Goal: Information Seeking & Learning: Learn about a topic

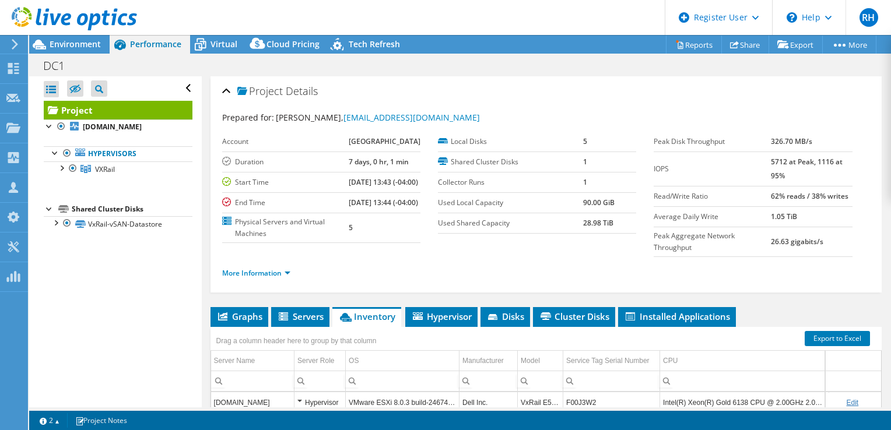
select select "USD"
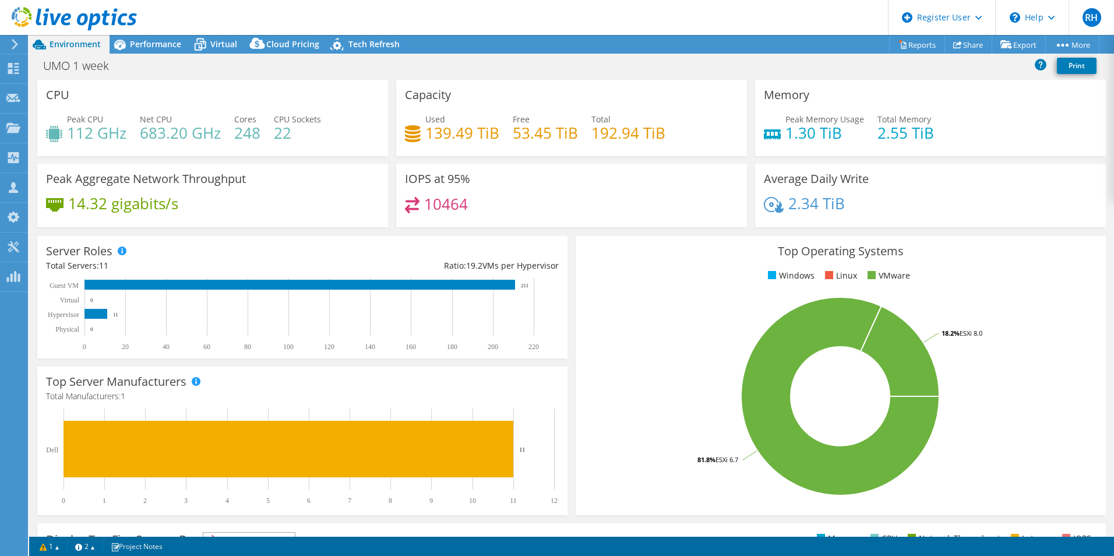
select select "USD"
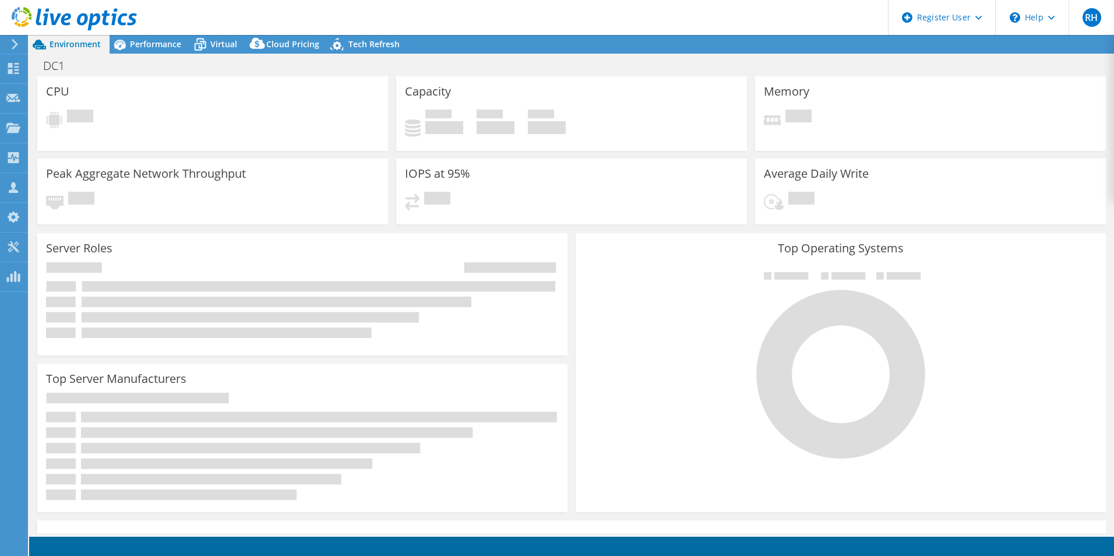
select select "USD"
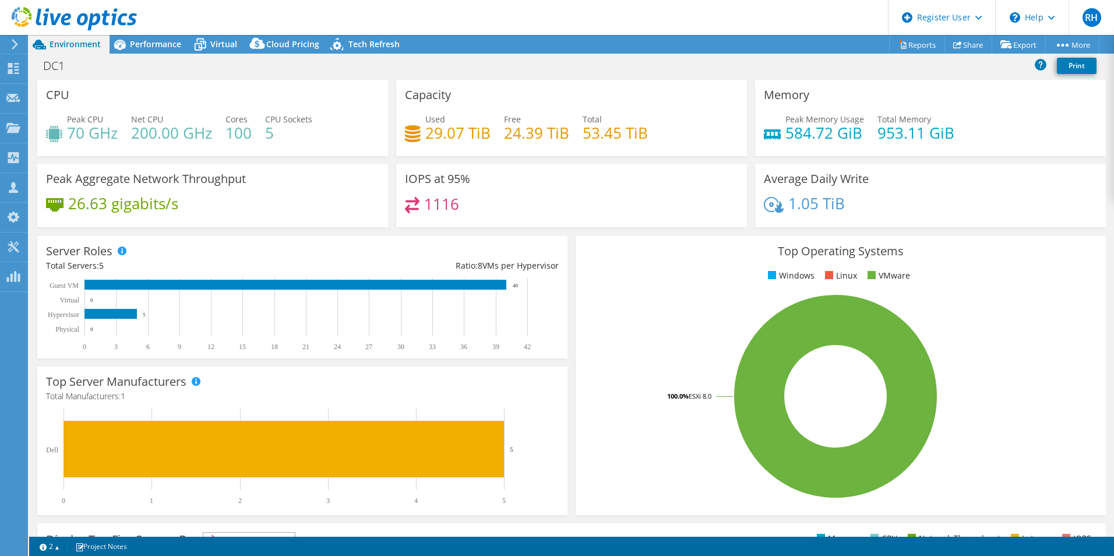
drag, startPoint x: 160, startPoint y: 43, endPoint x: 176, endPoint y: 57, distance: 21.1
click at [160, 43] on span "Performance" at bounding box center [155, 43] width 51 height 11
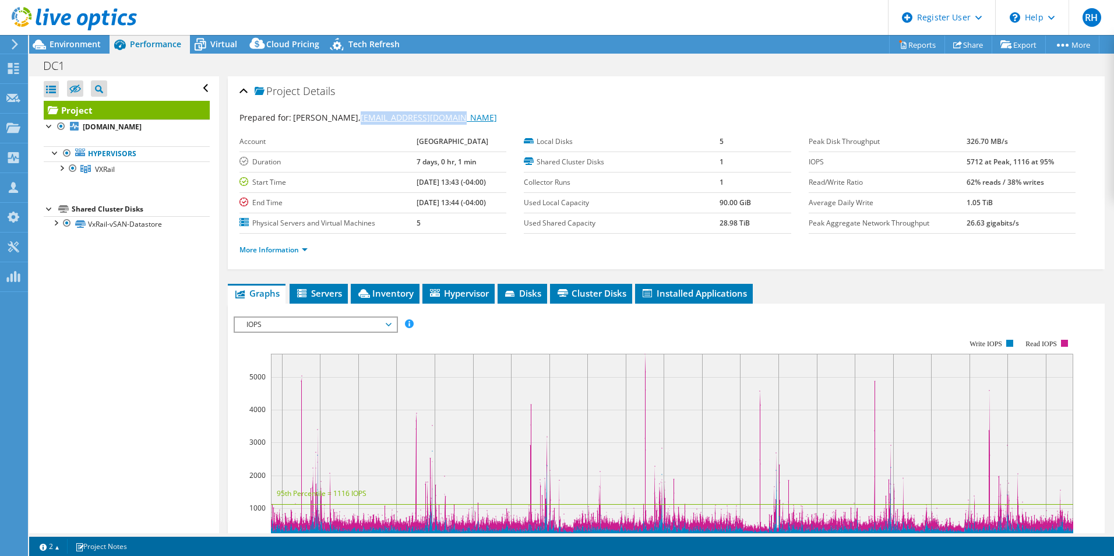
drag, startPoint x: 457, startPoint y: 114, endPoint x: 343, endPoint y: 120, distance: 114.4
click at [343, 120] on div "Prepared for: [PERSON_NAME], [EMAIL_ADDRESS][DOMAIN_NAME]" at bounding box center [667, 117] width 854 height 13
copy link "[EMAIL_ADDRESS][DOMAIN_NAME]"
click at [323, 297] on span "Servers" at bounding box center [318, 293] width 47 height 12
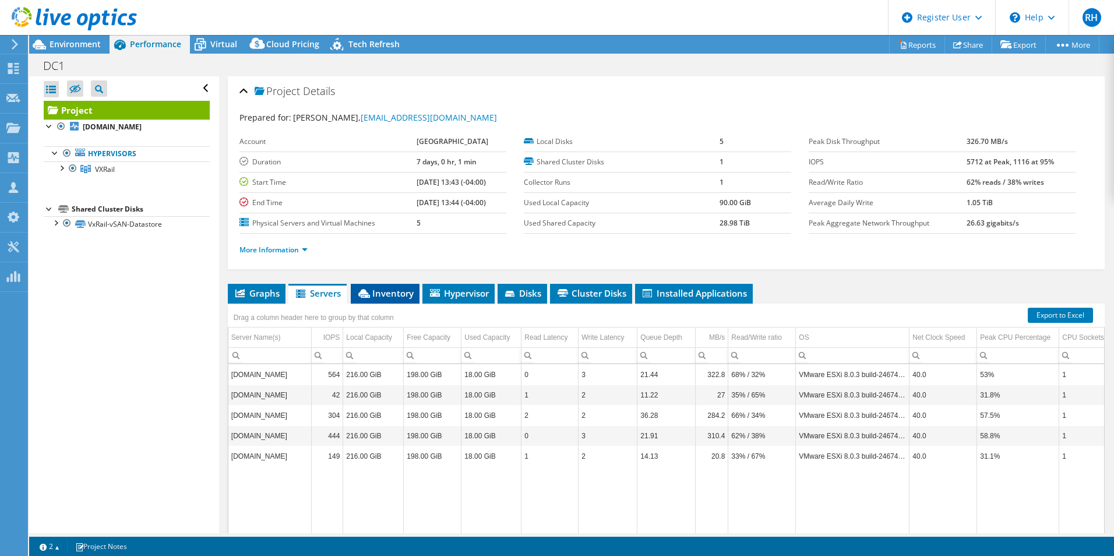
click at [379, 294] on span "Inventory" at bounding box center [385, 293] width 57 height 12
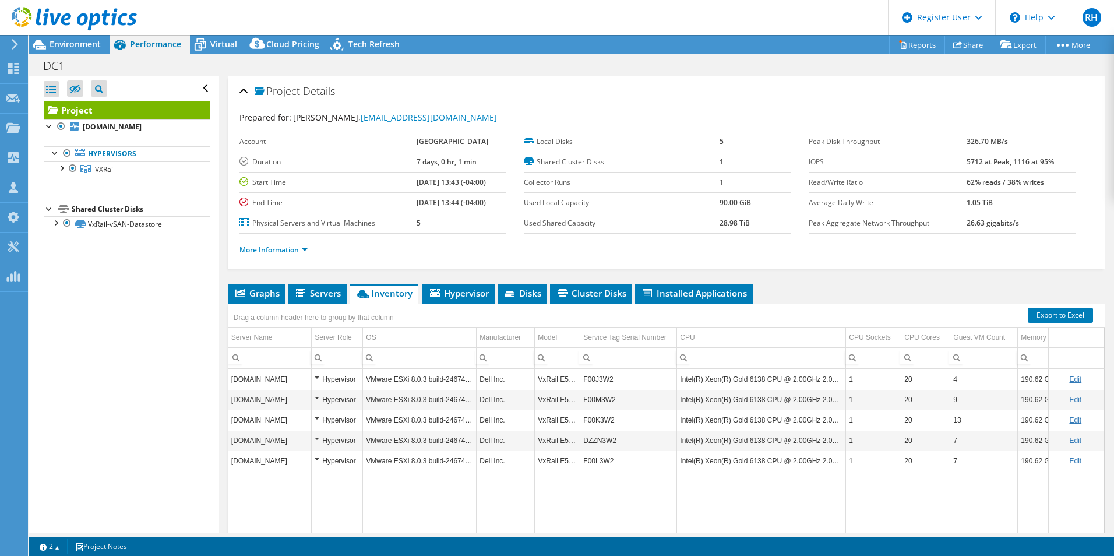
click at [710, 20] on header "RH Dell User Riley Hajek [EMAIL_ADDRESS][PERSON_NAME][DOMAIN_NAME] Dell My Prof…" at bounding box center [557, 17] width 1114 height 35
click at [224, 35] on div "Virtual" at bounding box center [218, 44] width 56 height 19
